Goal: Task Accomplishment & Management: Use online tool/utility

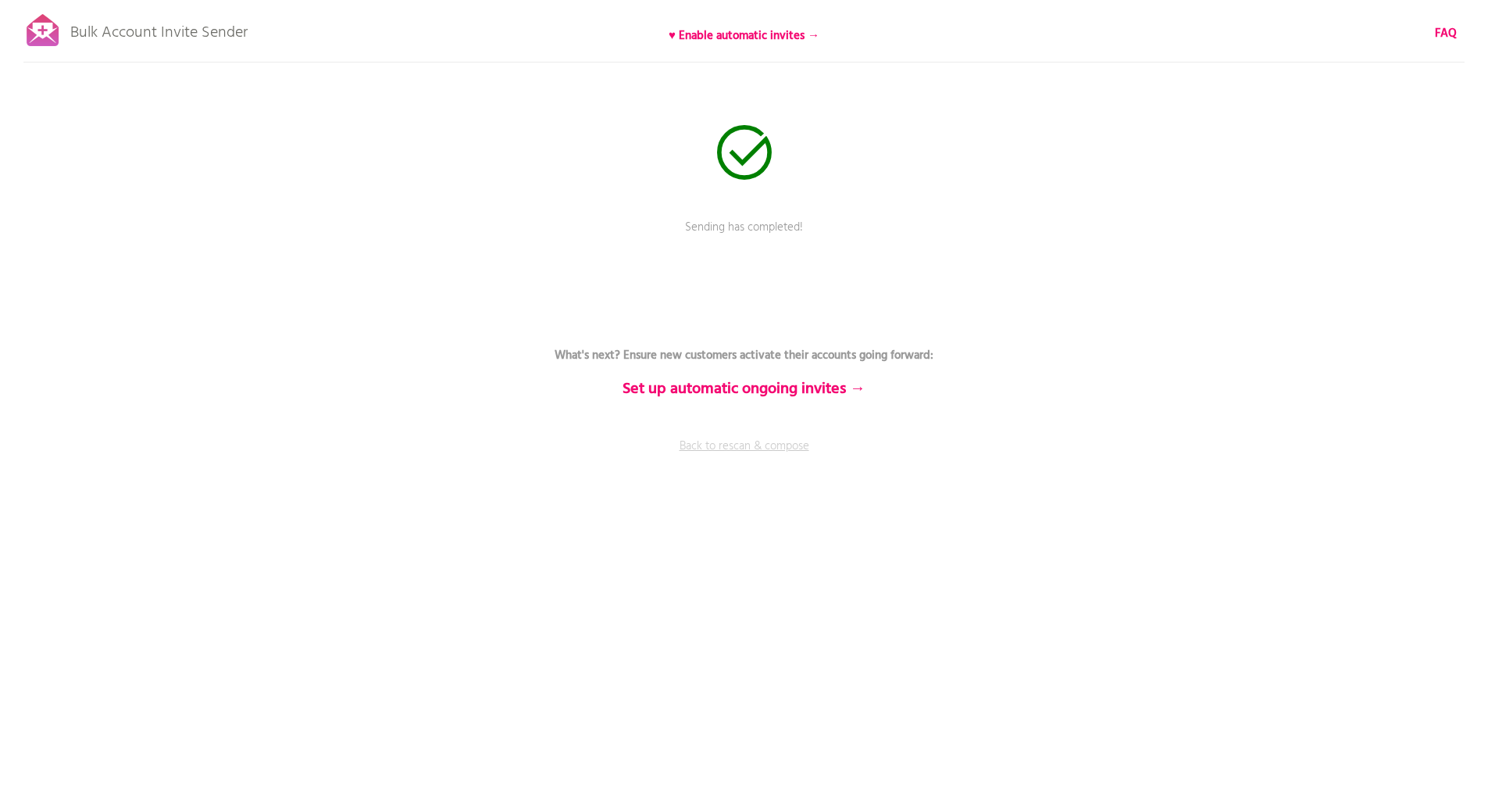
click at [724, 446] on link "Back to rescan & compose" at bounding box center [744, 457] width 469 height 39
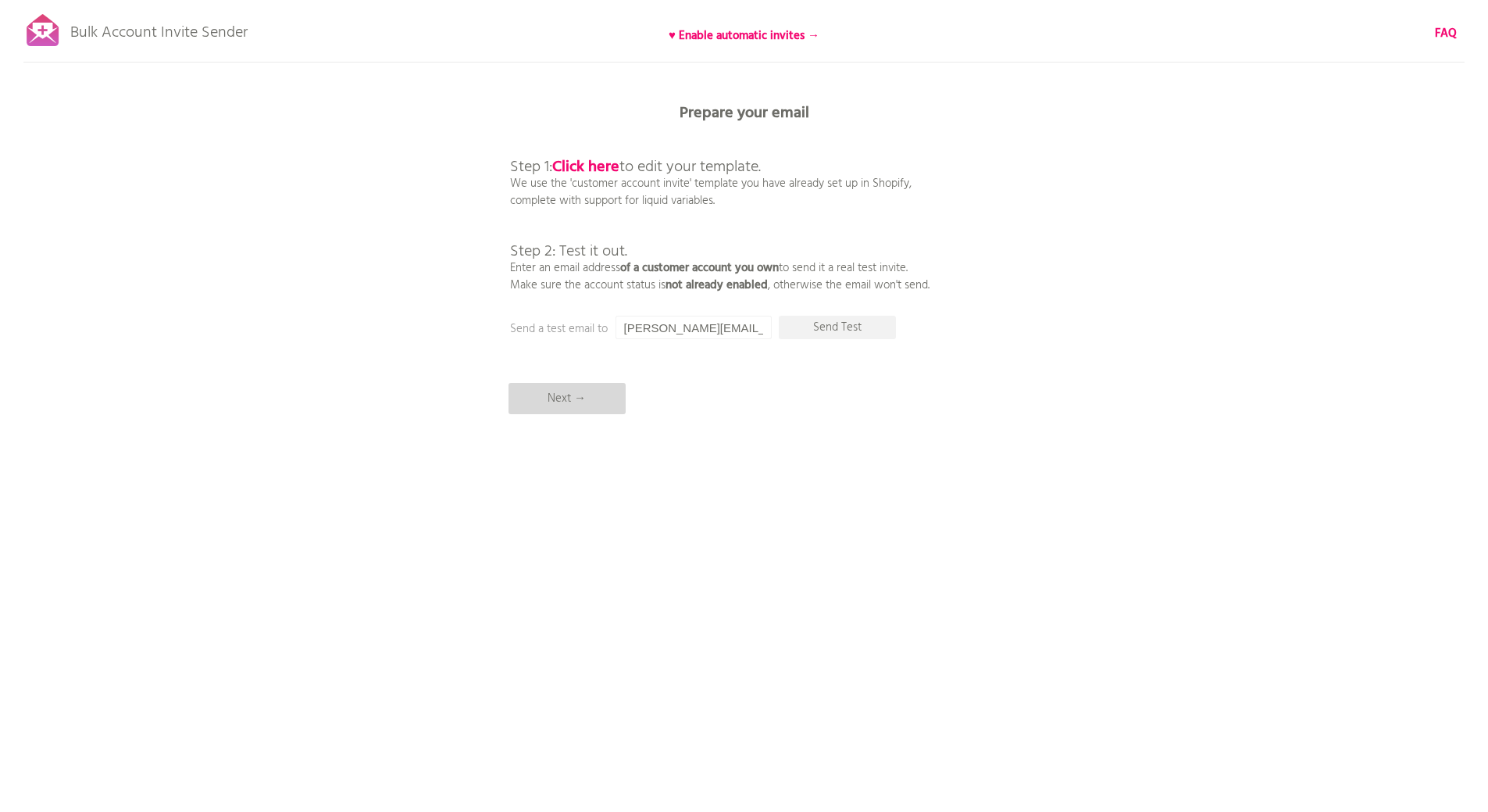
click at [572, 402] on p "Next →" at bounding box center [567, 398] width 117 height 31
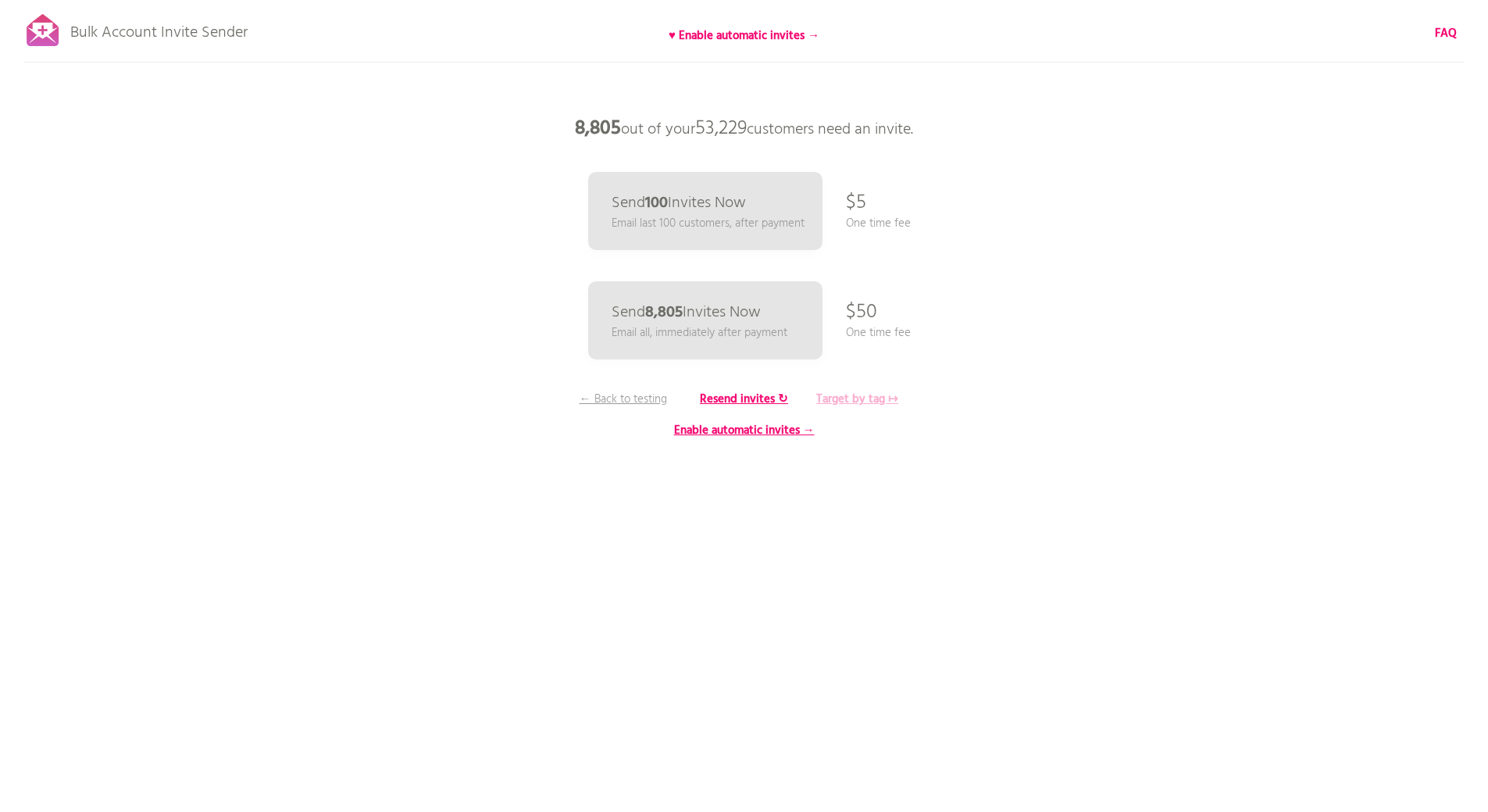
click at [832, 397] on b "Target by tag ↦" at bounding box center [858, 399] width 82 height 19
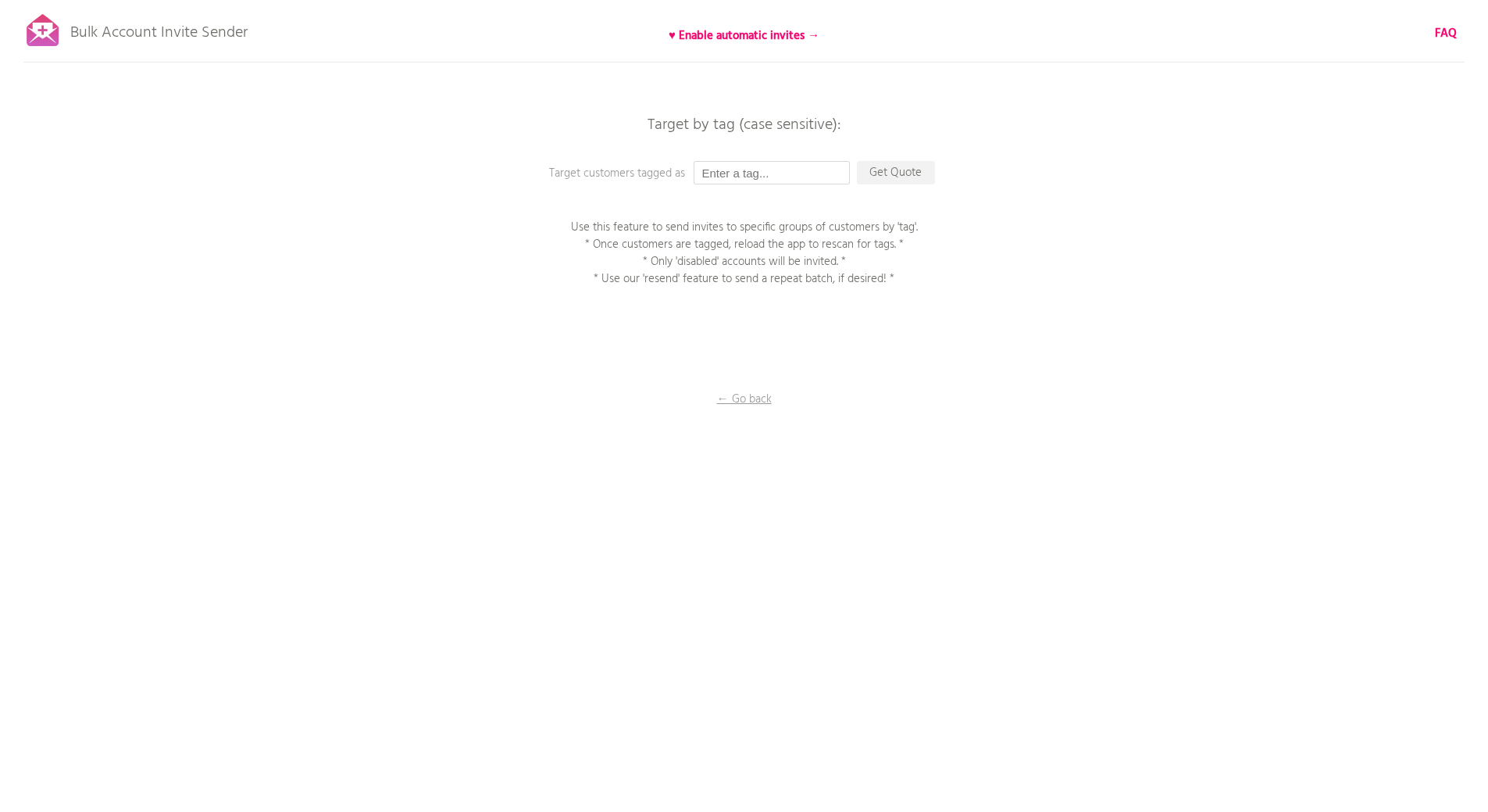
click at [750, 179] on input "text" at bounding box center [772, 173] width 156 height 23
type input "new invite 8.21.25"
click at [899, 174] on p "Get Quote" at bounding box center [895, 173] width 78 height 23
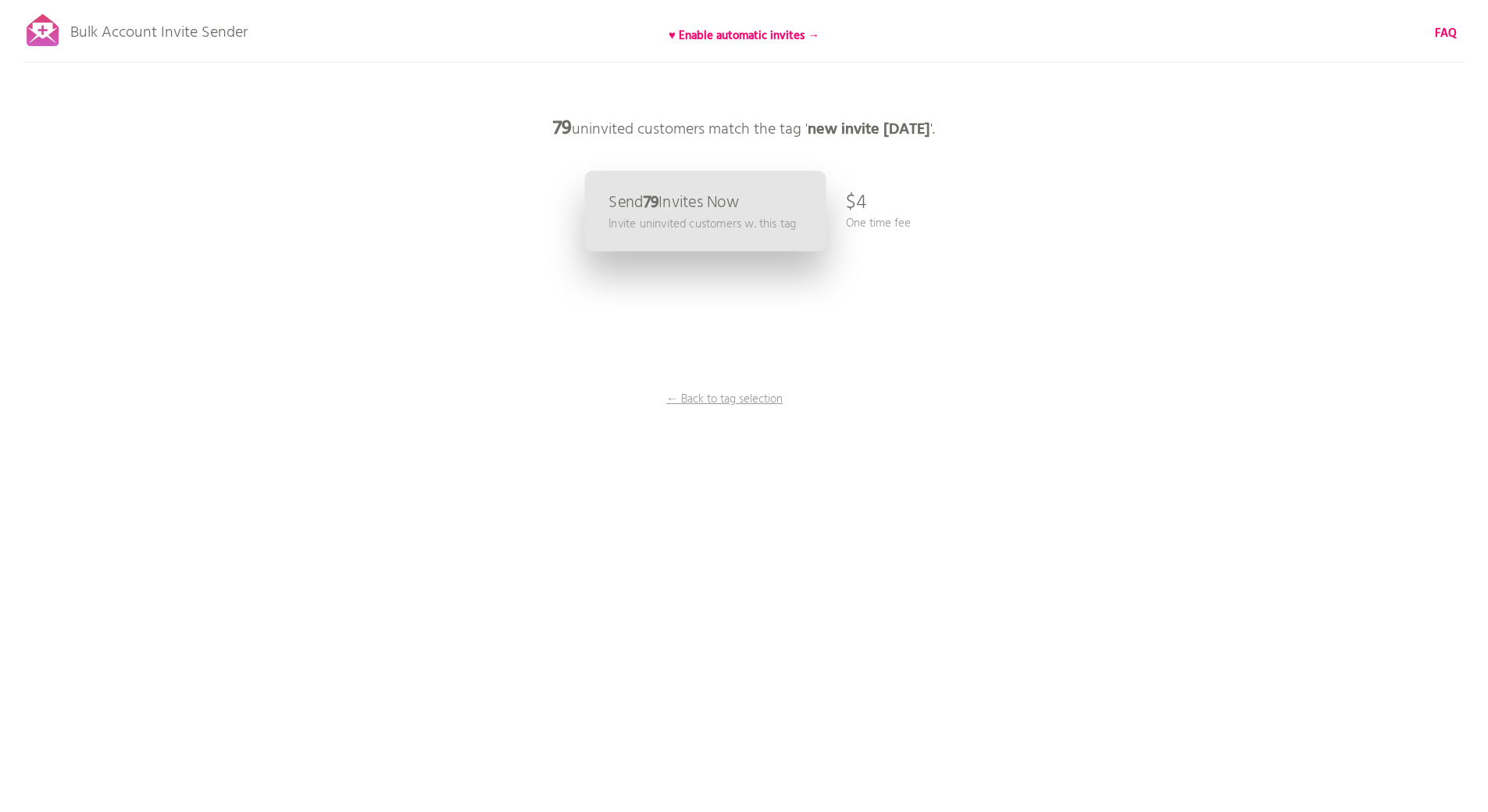
click at [732, 211] on p "Send 79 Invites Now" at bounding box center [673, 203] width 131 height 16
